Goal: Transaction & Acquisition: Purchase product/service

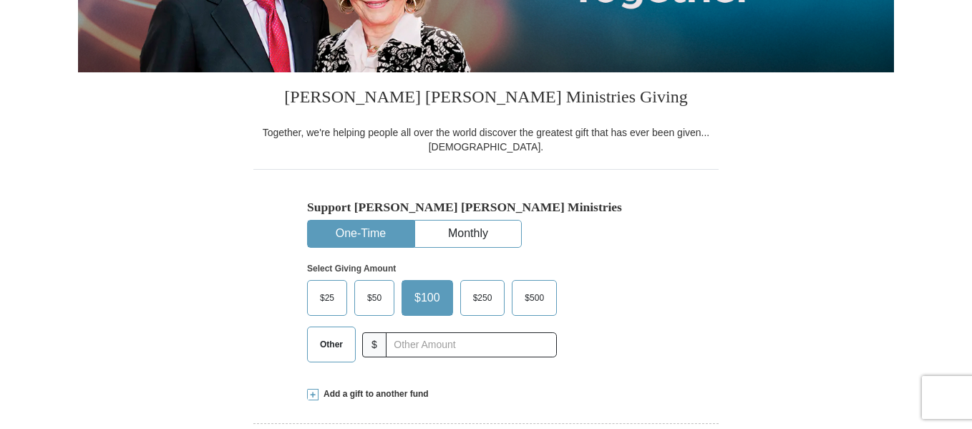
scroll to position [302, 0]
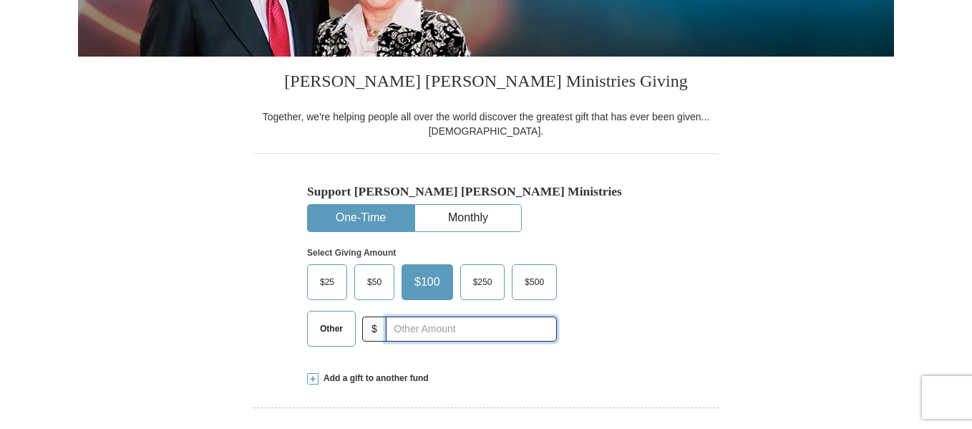
click at [488, 320] on input "text" at bounding box center [471, 328] width 171 height 25
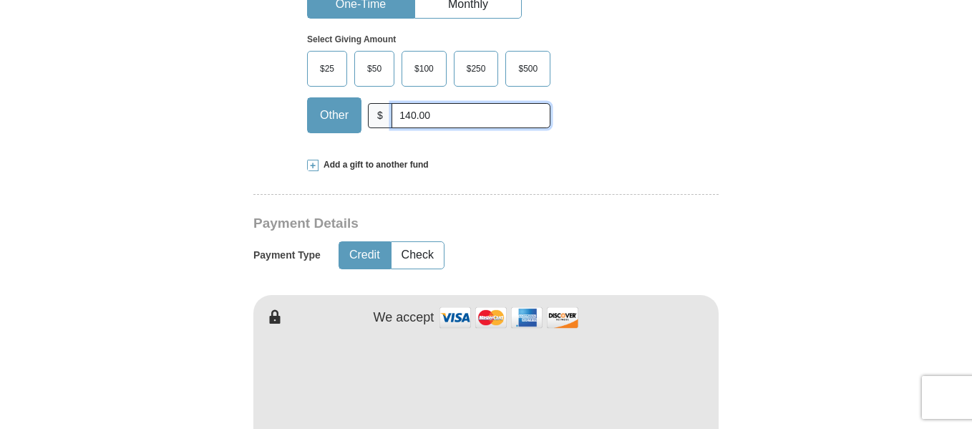
scroll to position [517, 0]
type input "140.00"
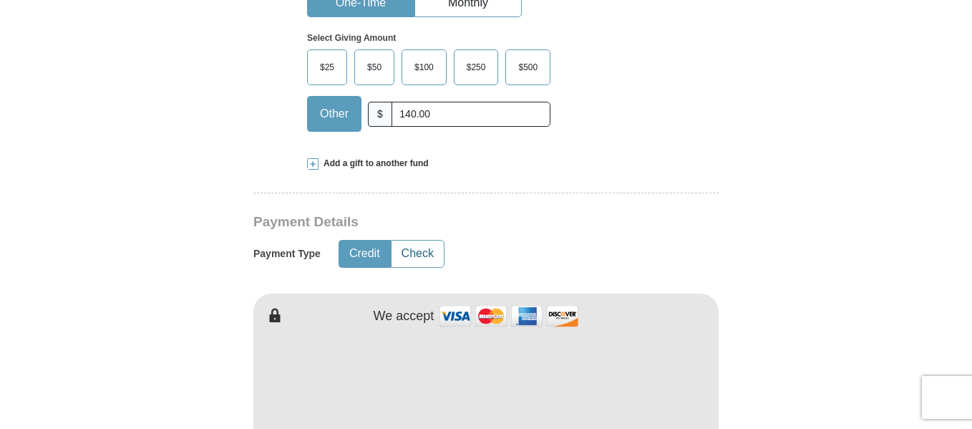
click at [424, 253] on button "Check" at bounding box center [417, 253] width 52 height 26
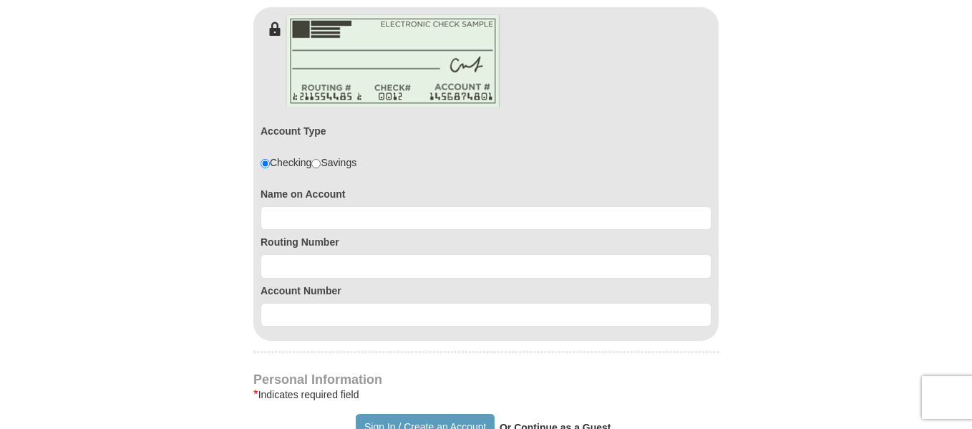
scroll to position [809, 0]
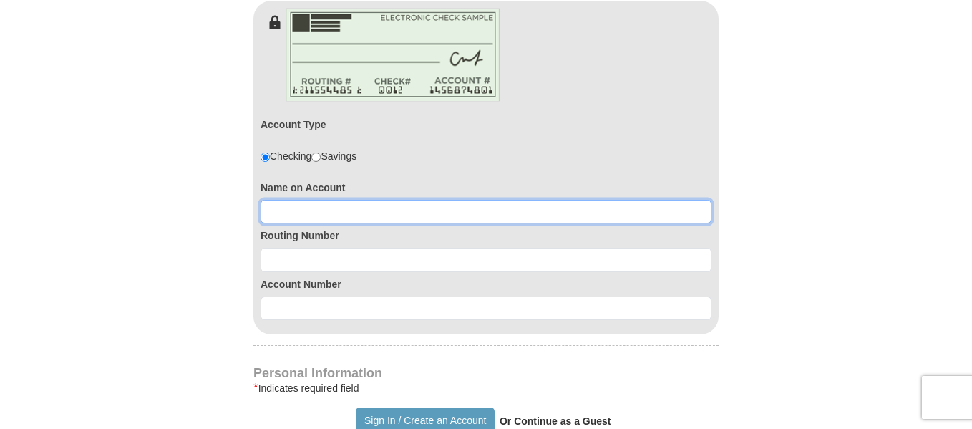
click at [326, 207] on input at bounding box center [485, 212] width 451 height 24
type input "Tammy Bradow"
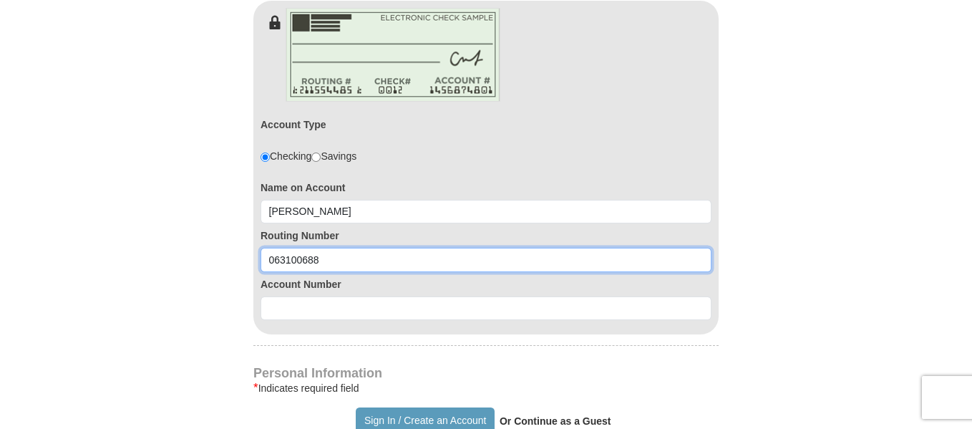
type input "063100688"
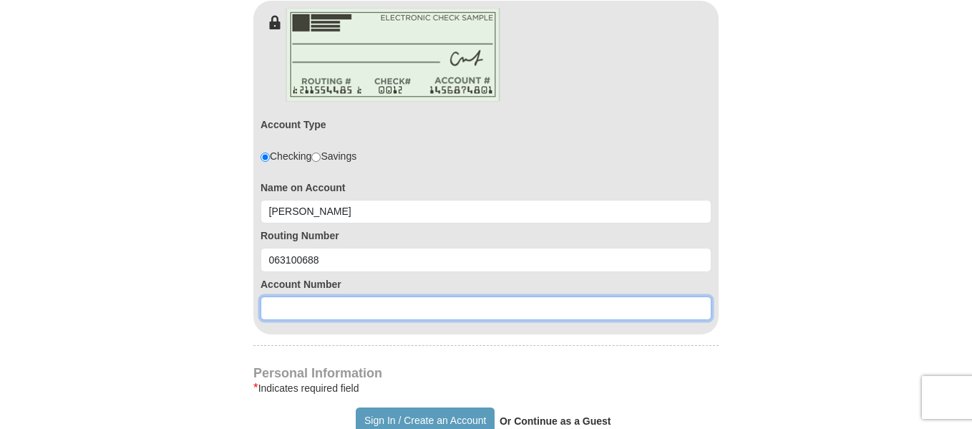
click at [269, 308] on input at bounding box center [485, 308] width 451 height 24
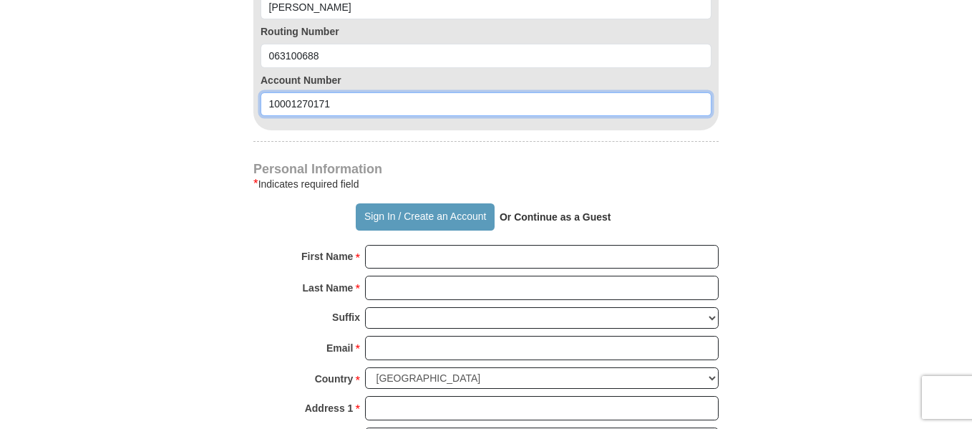
scroll to position [1014, 0]
type input "10001270171"
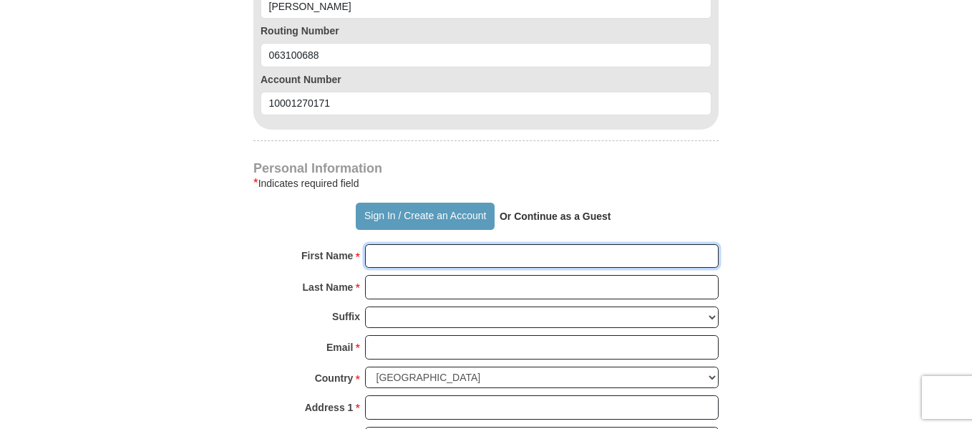
click at [409, 249] on input "First Name *" at bounding box center [541, 256] width 353 height 24
type input "Tammy"
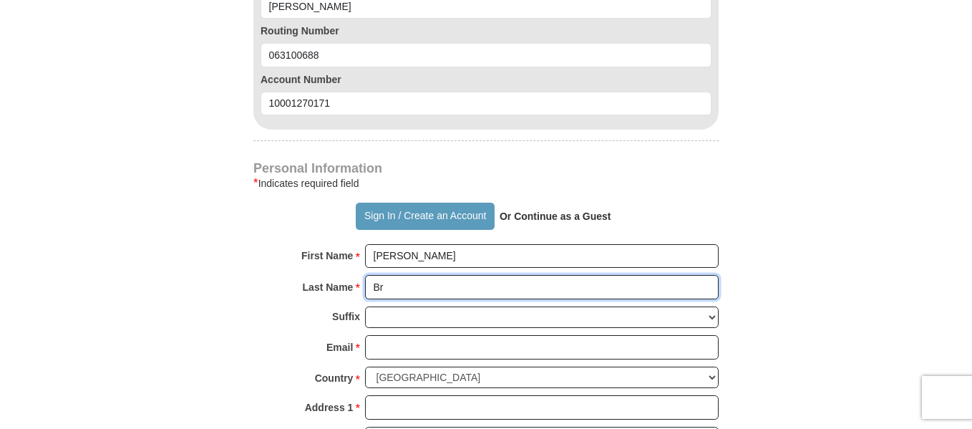
type input "BRADOW"
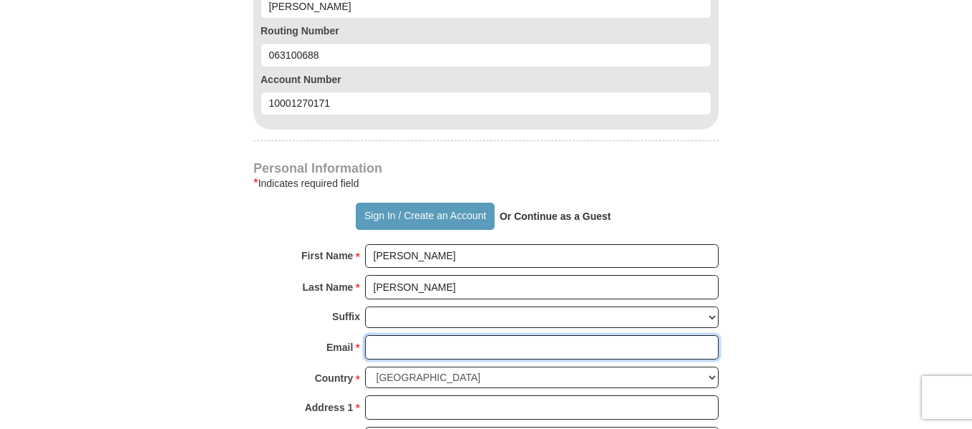
type input "bradowfarm@windstream.net"
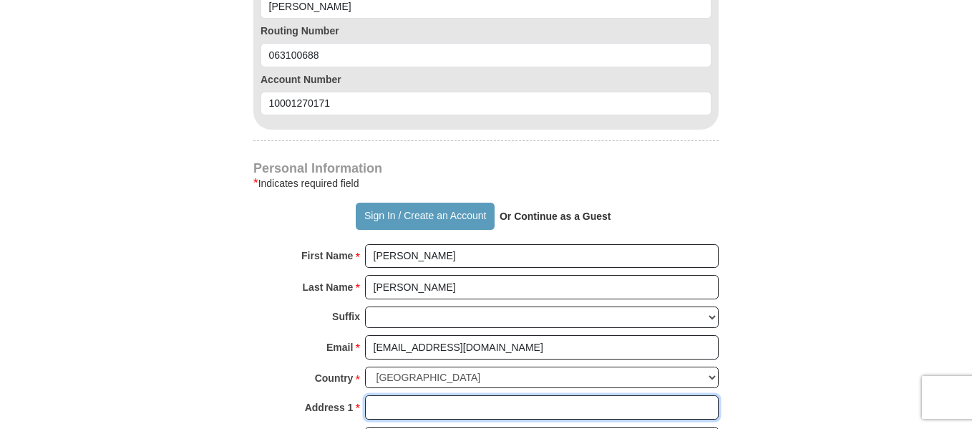
type input "8585 216TH ST"
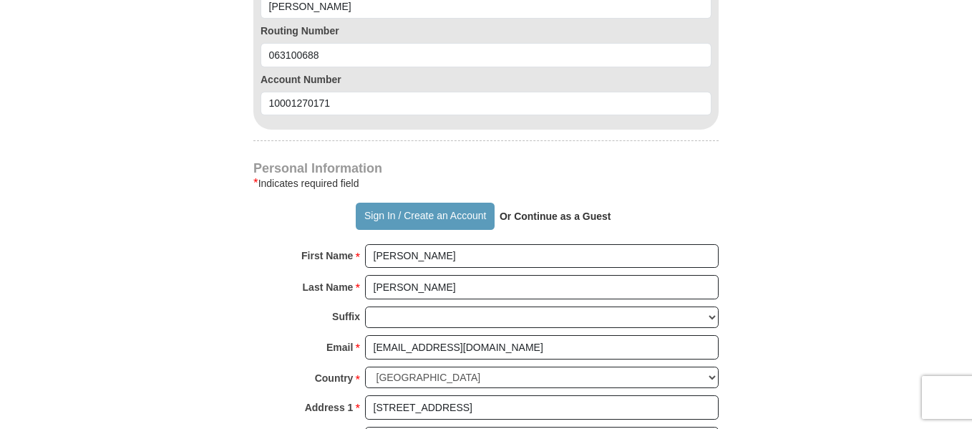
type input "O BRIEN"
select select "FL"
type input "32071"
type input "3869352553"
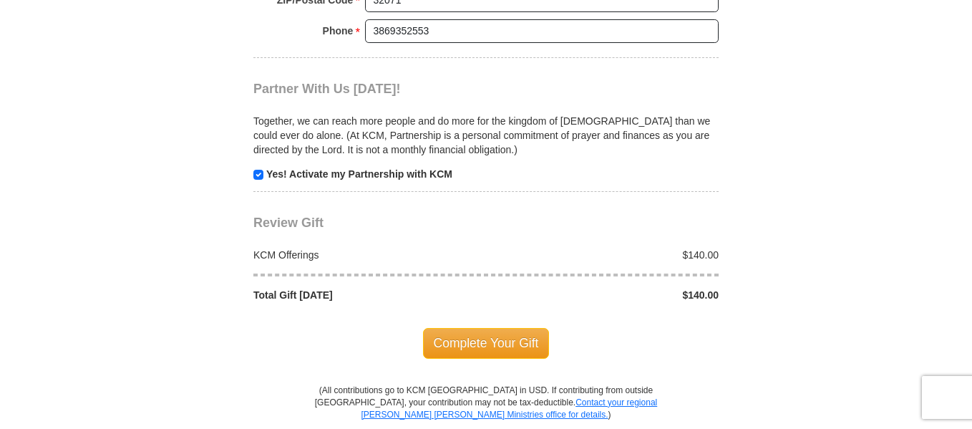
scroll to position [1547, 0]
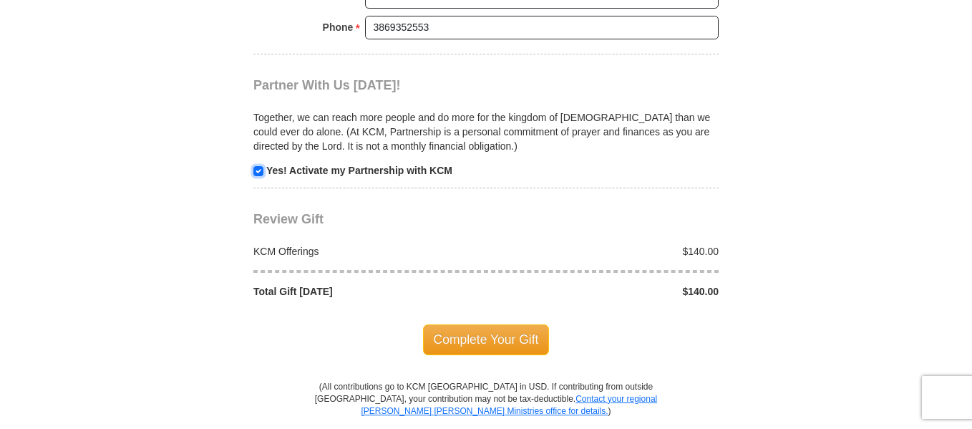
click at [257, 170] on input "checkbox" at bounding box center [258, 171] width 10 height 10
checkbox input "false"
click at [447, 338] on span "Complete Your Gift" at bounding box center [486, 339] width 127 height 30
